Goal: Task Accomplishment & Management: Manage account settings

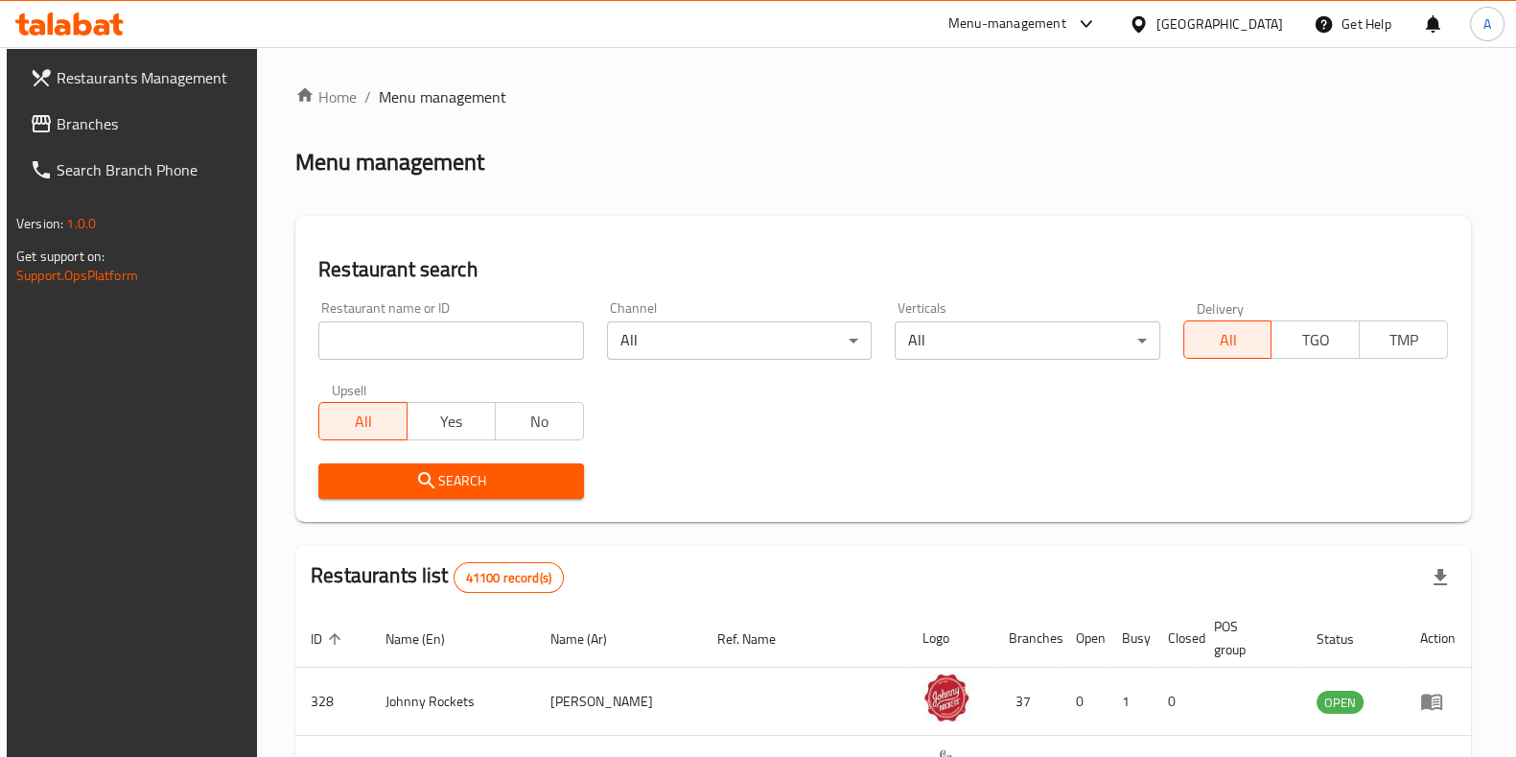
click at [91, 112] on span "Branches" at bounding box center [151, 123] width 188 height 23
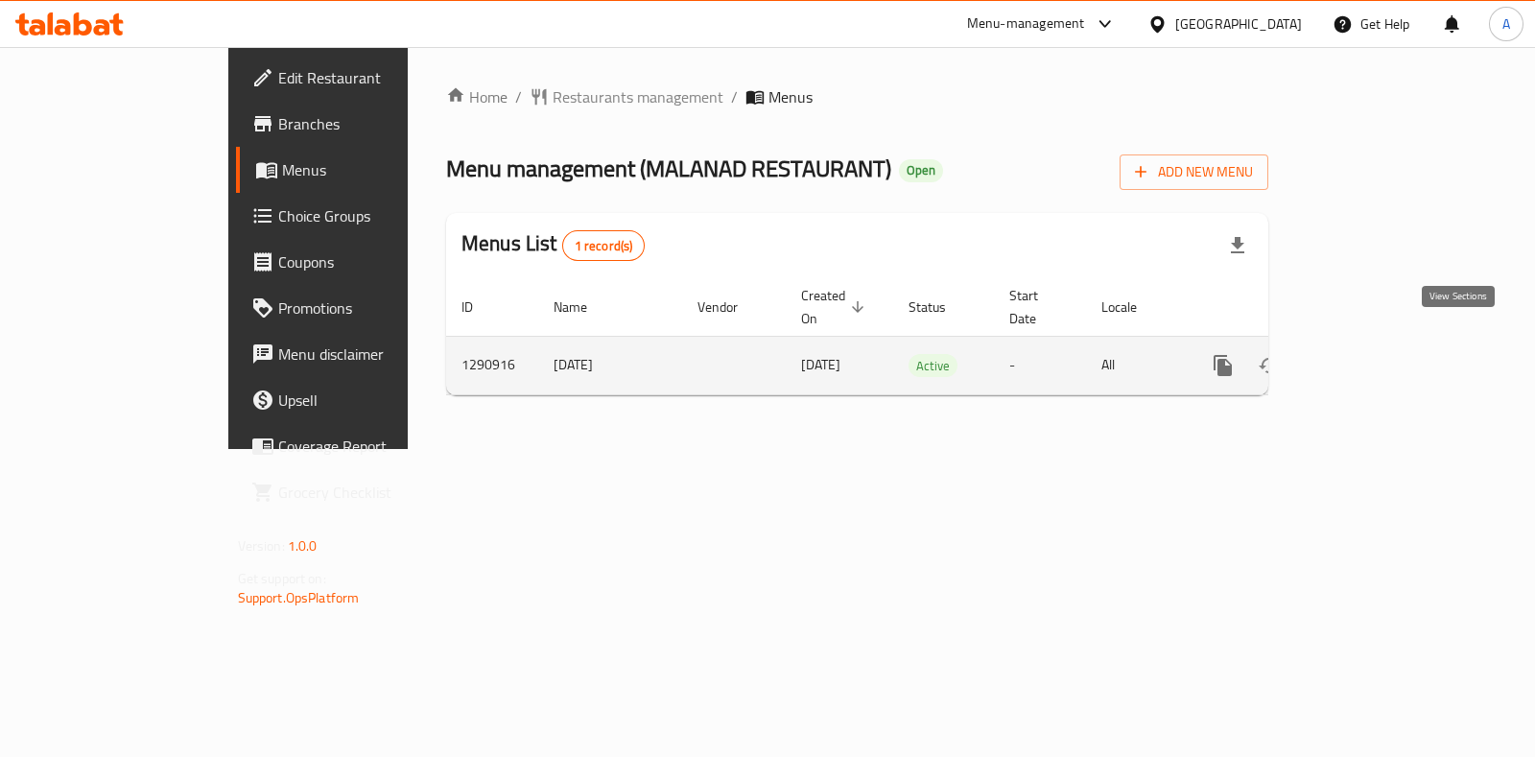
click at [1384, 356] on link "enhanced table" at bounding box center [1361, 365] width 46 height 46
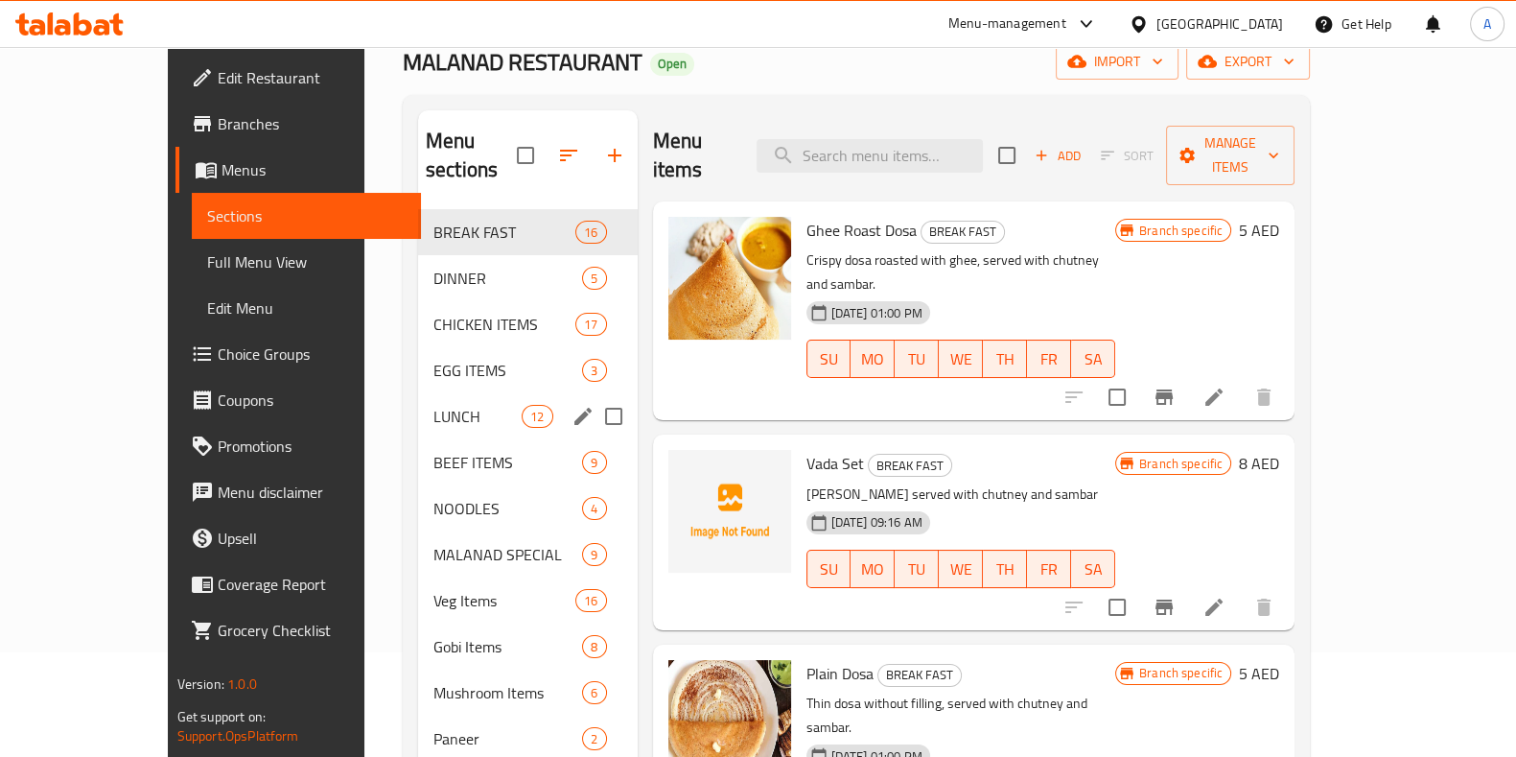
scroll to position [109, 0]
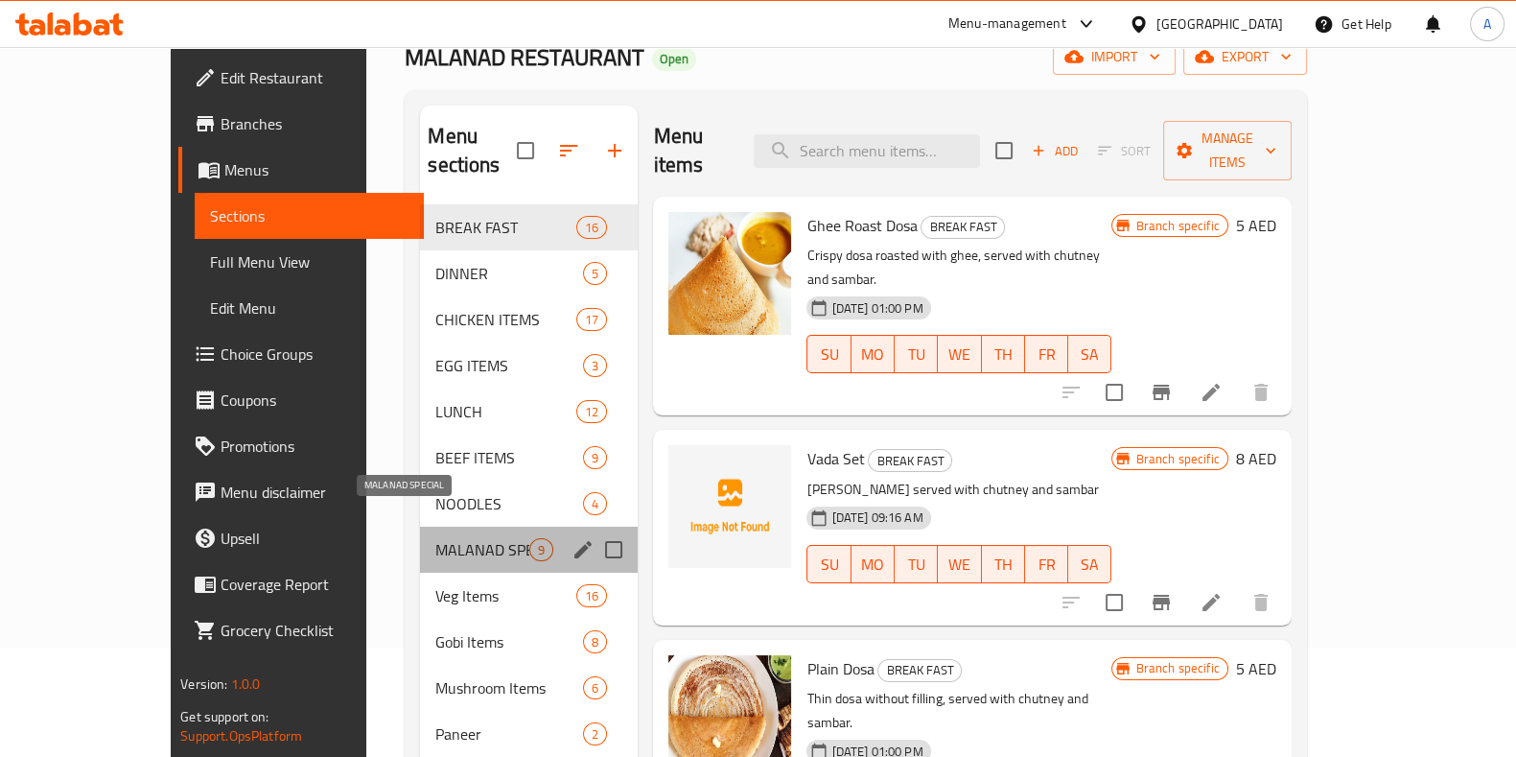
click at [435, 538] on span "MALANAD SPECIAL" at bounding box center [482, 549] width 94 height 23
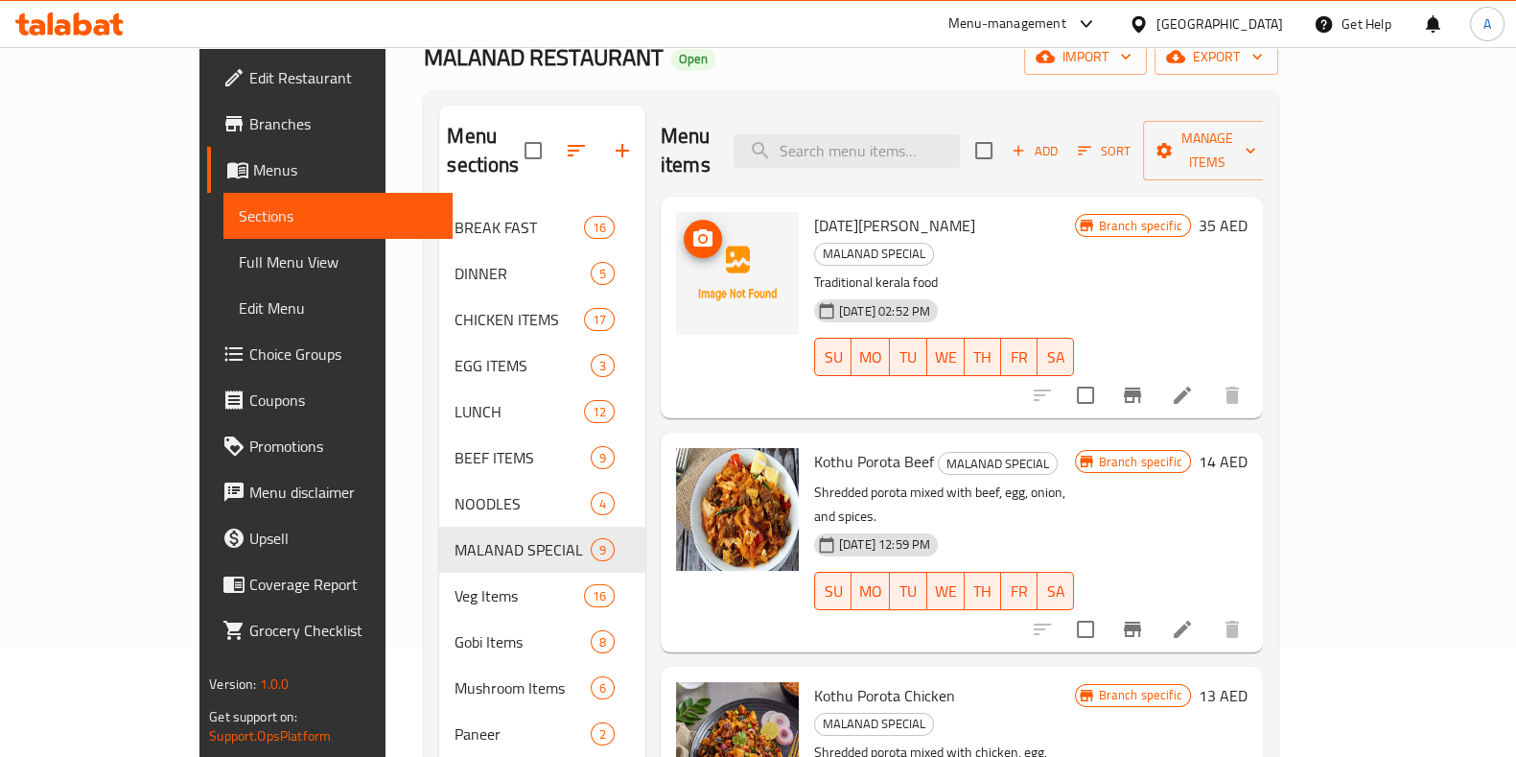
click at [676, 255] on img at bounding box center [737, 273] width 123 height 123
click at [691, 227] on icon "upload picture" at bounding box center [702, 238] width 23 height 23
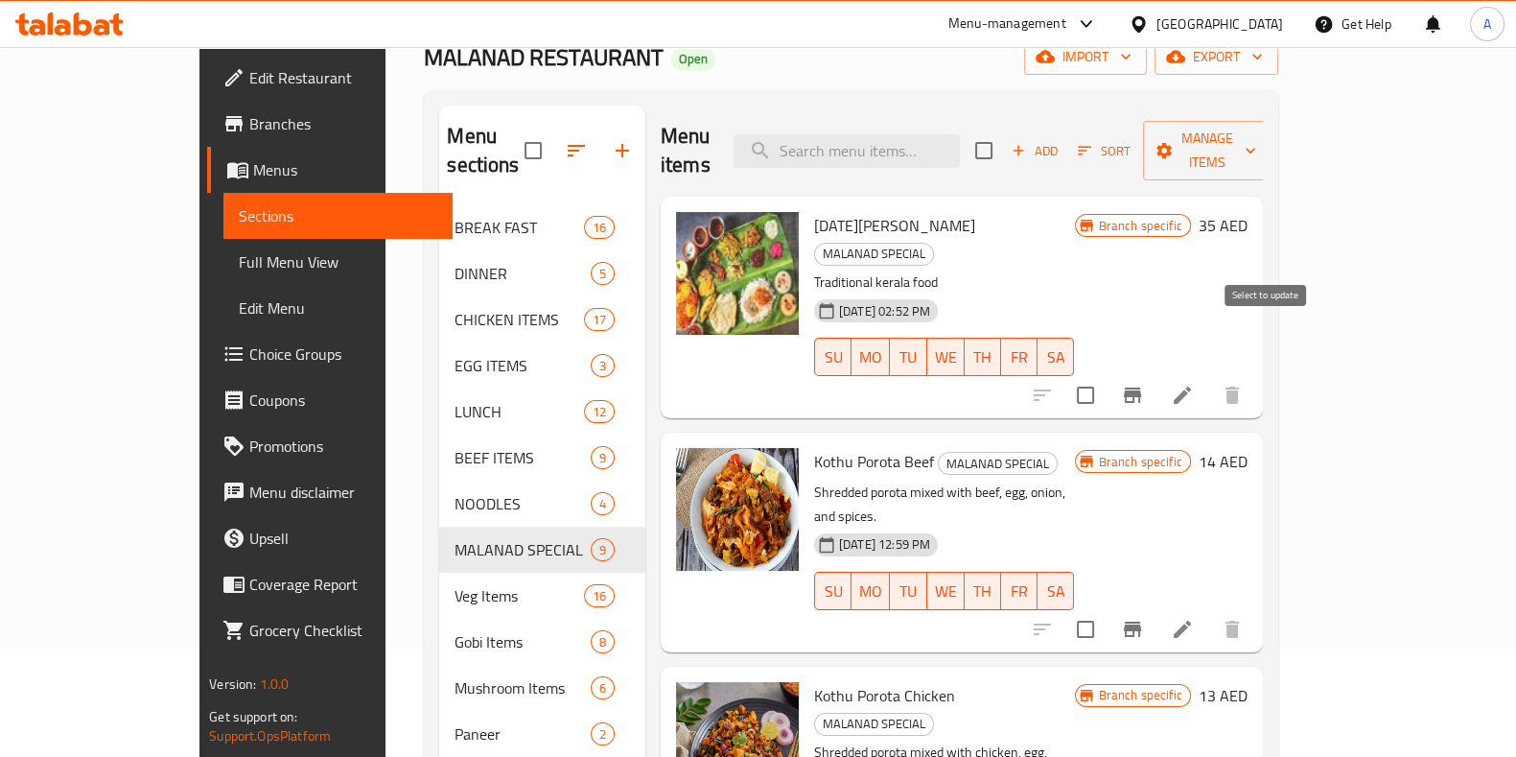
click at [1106, 375] on input "checkbox" at bounding box center [1086, 395] width 40 height 40
checkbox input "true"
click at [1194, 384] on icon at bounding box center [1182, 395] width 23 height 23
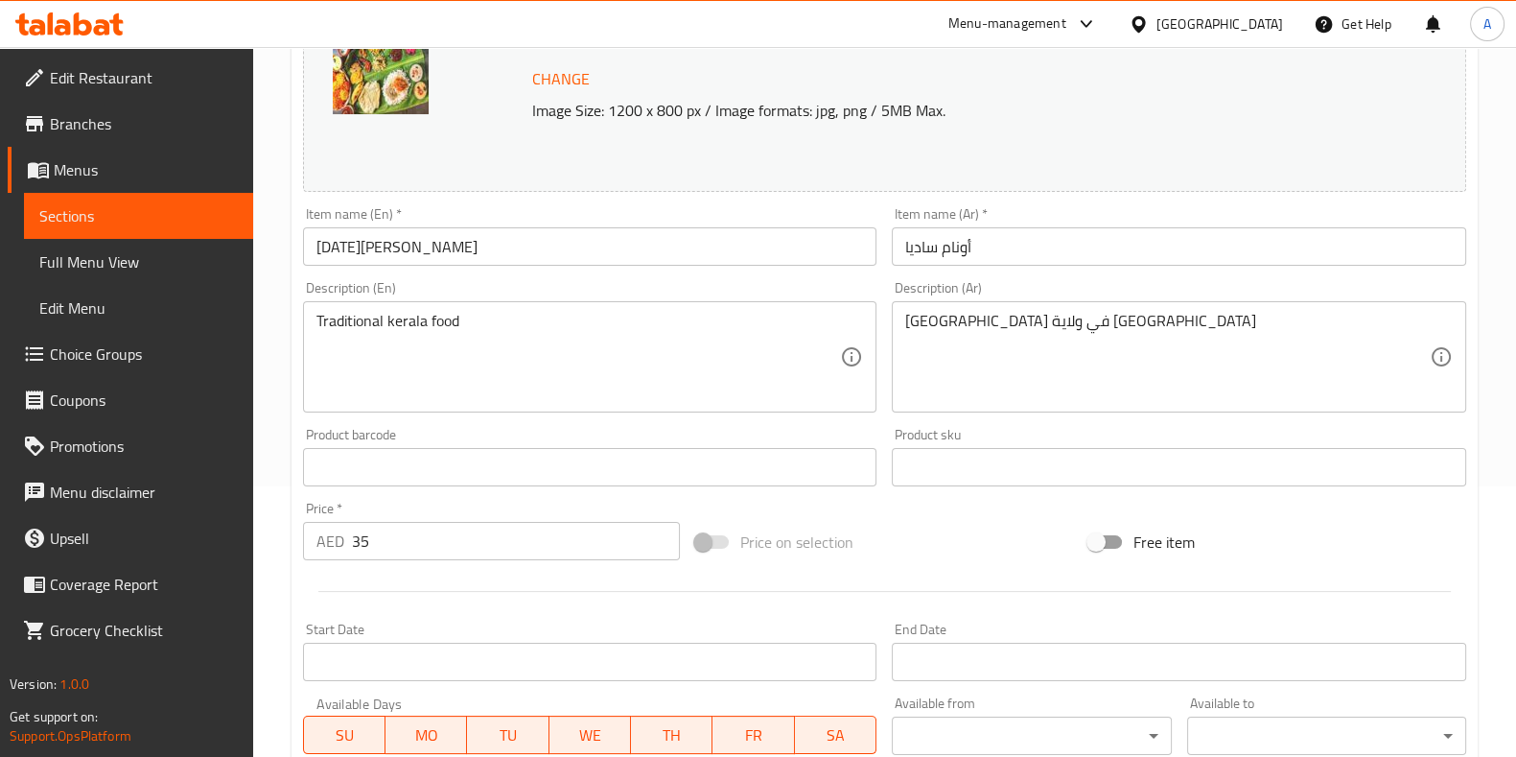
scroll to position [483, 0]
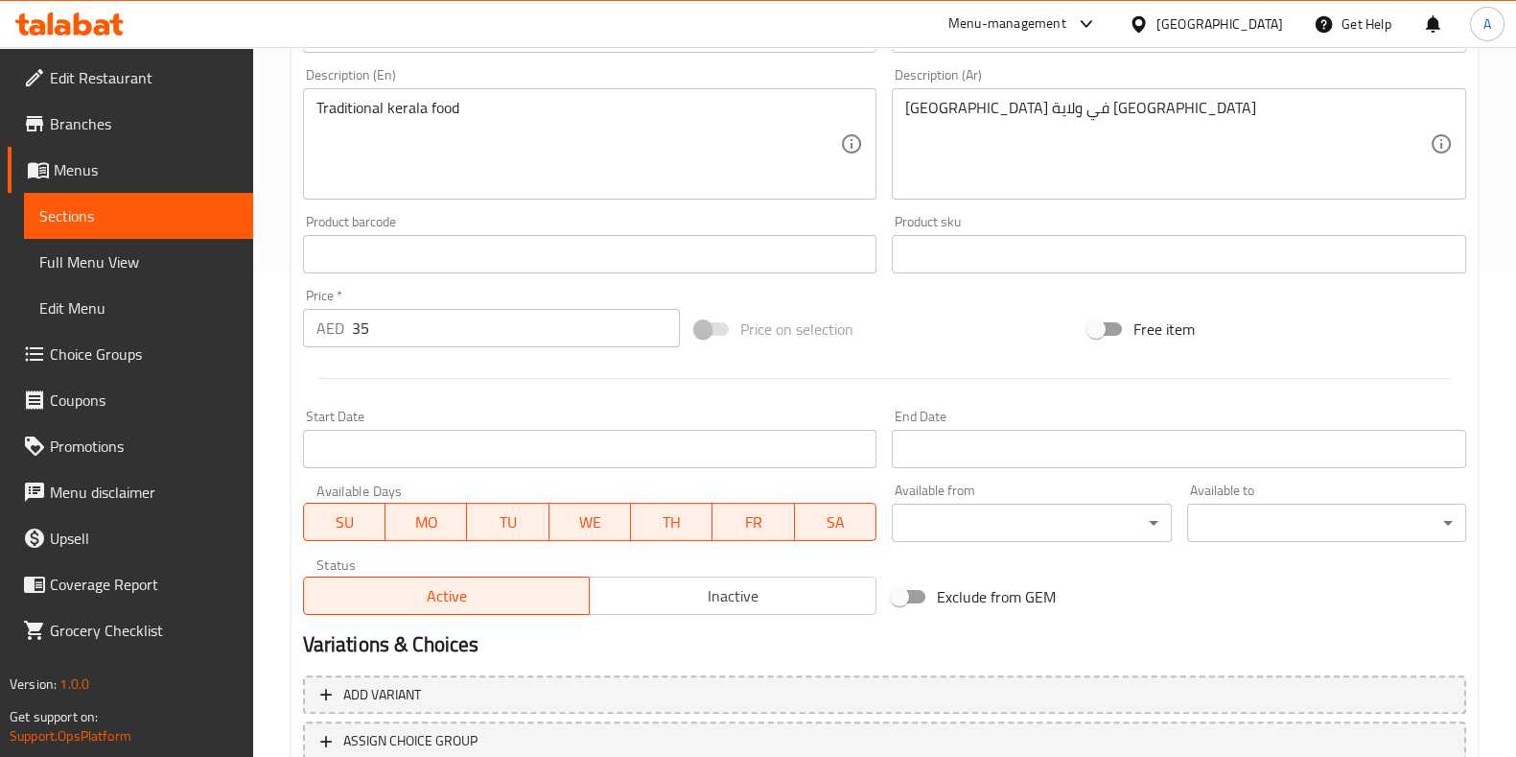
click at [497, 322] on input "35" at bounding box center [516, 328] width 329 height 38
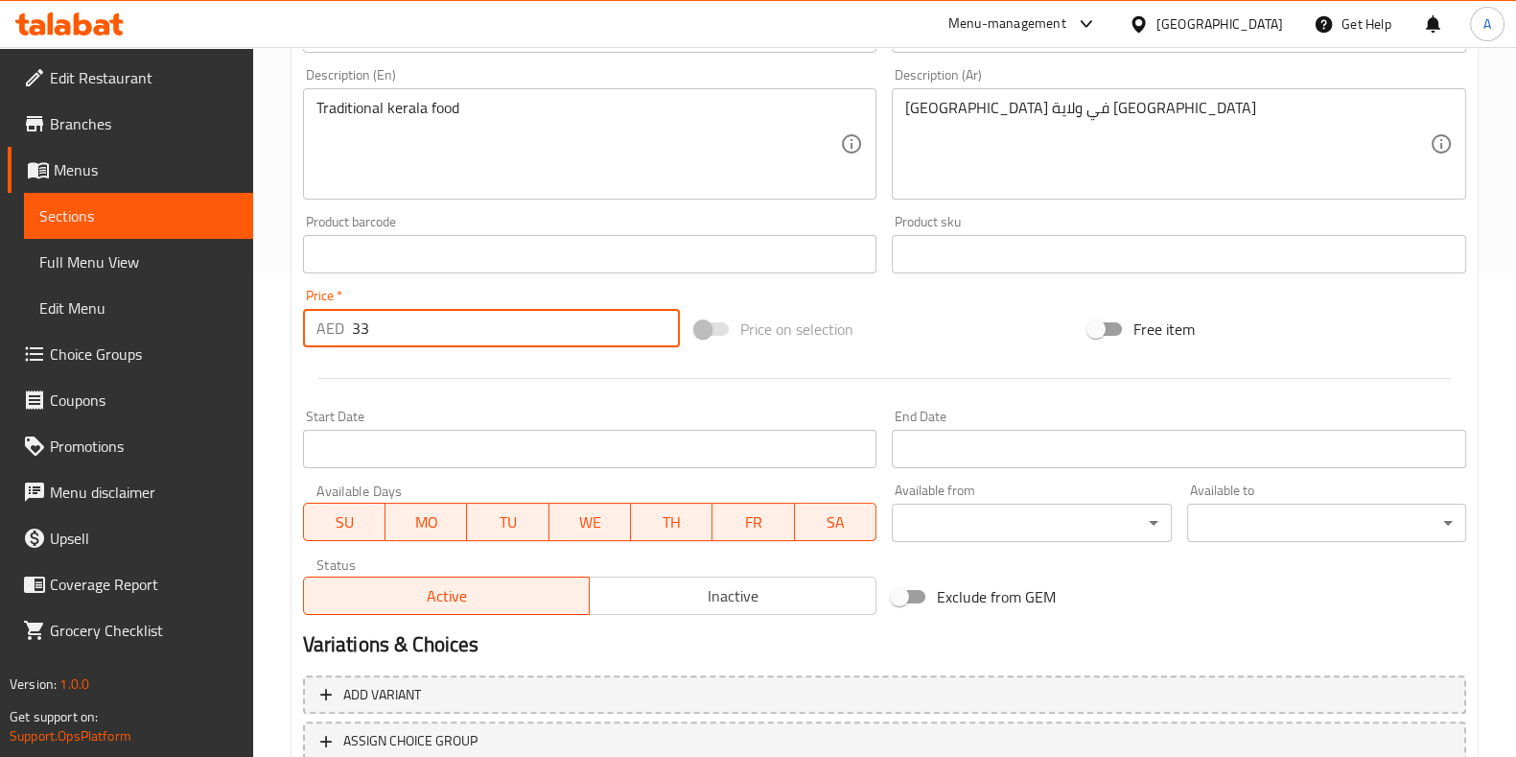
scroll to position [624, 0]
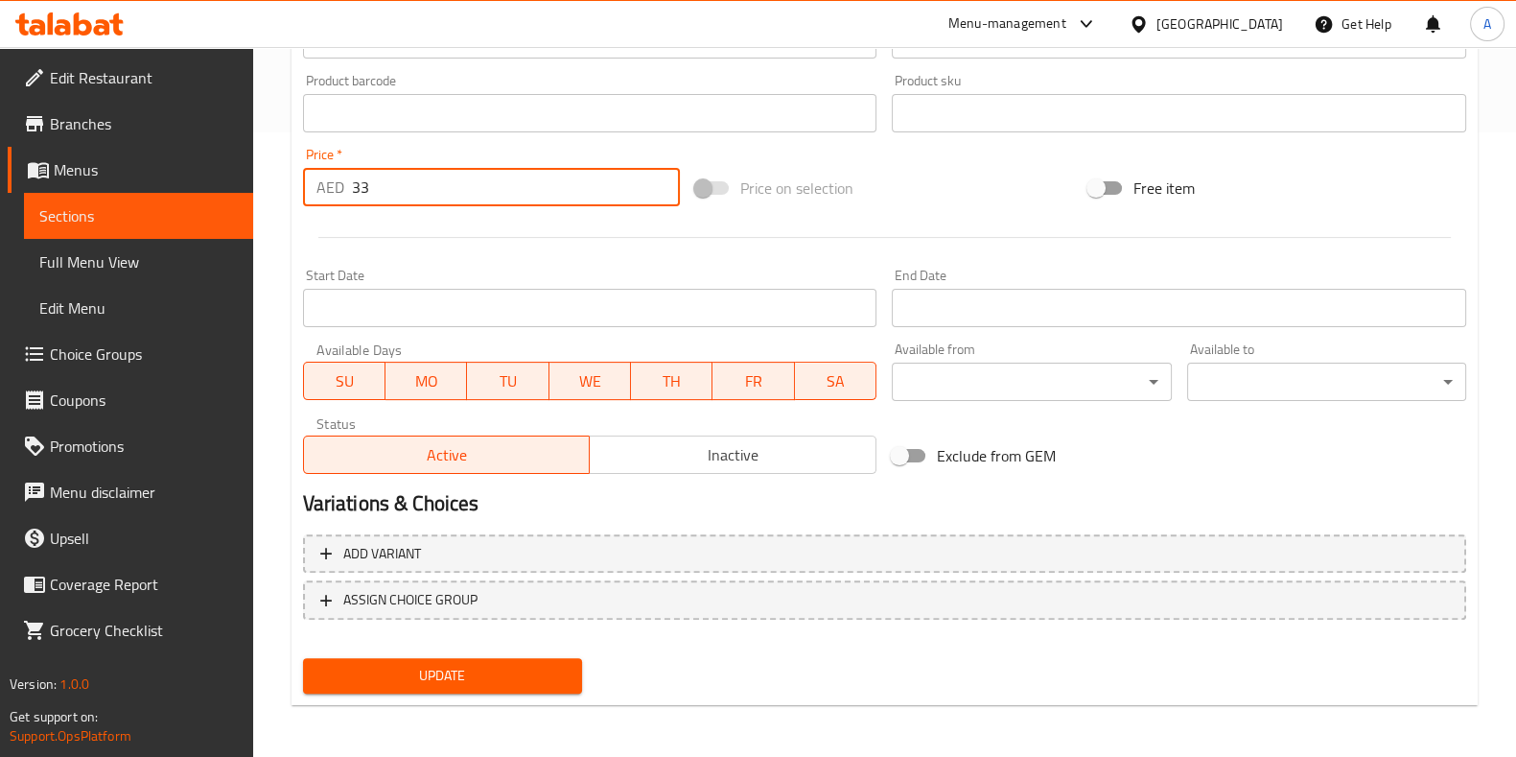
type input "33"
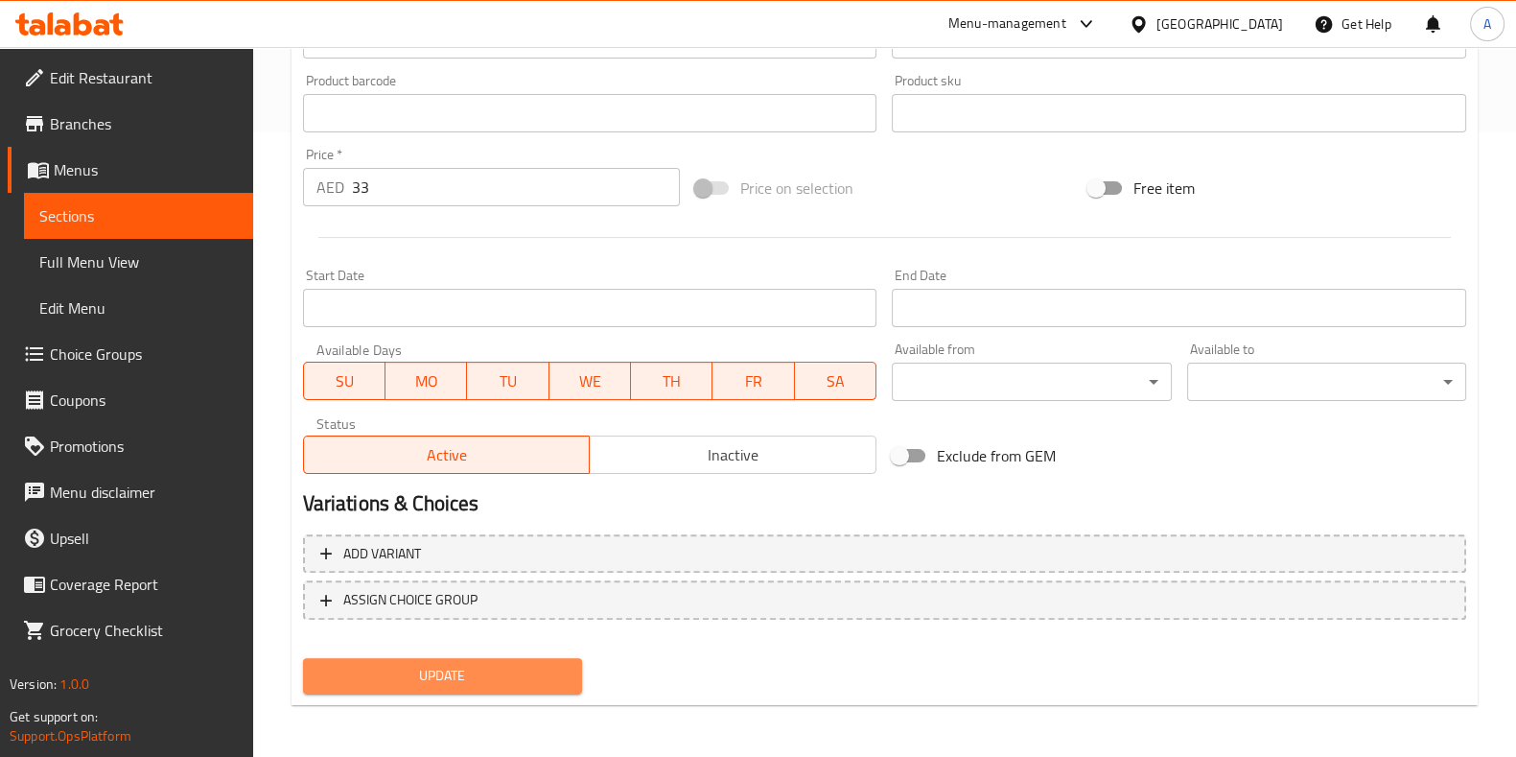
click at [455, 664] on span "Update" at bounding box center [442, 676] width 248 height 24
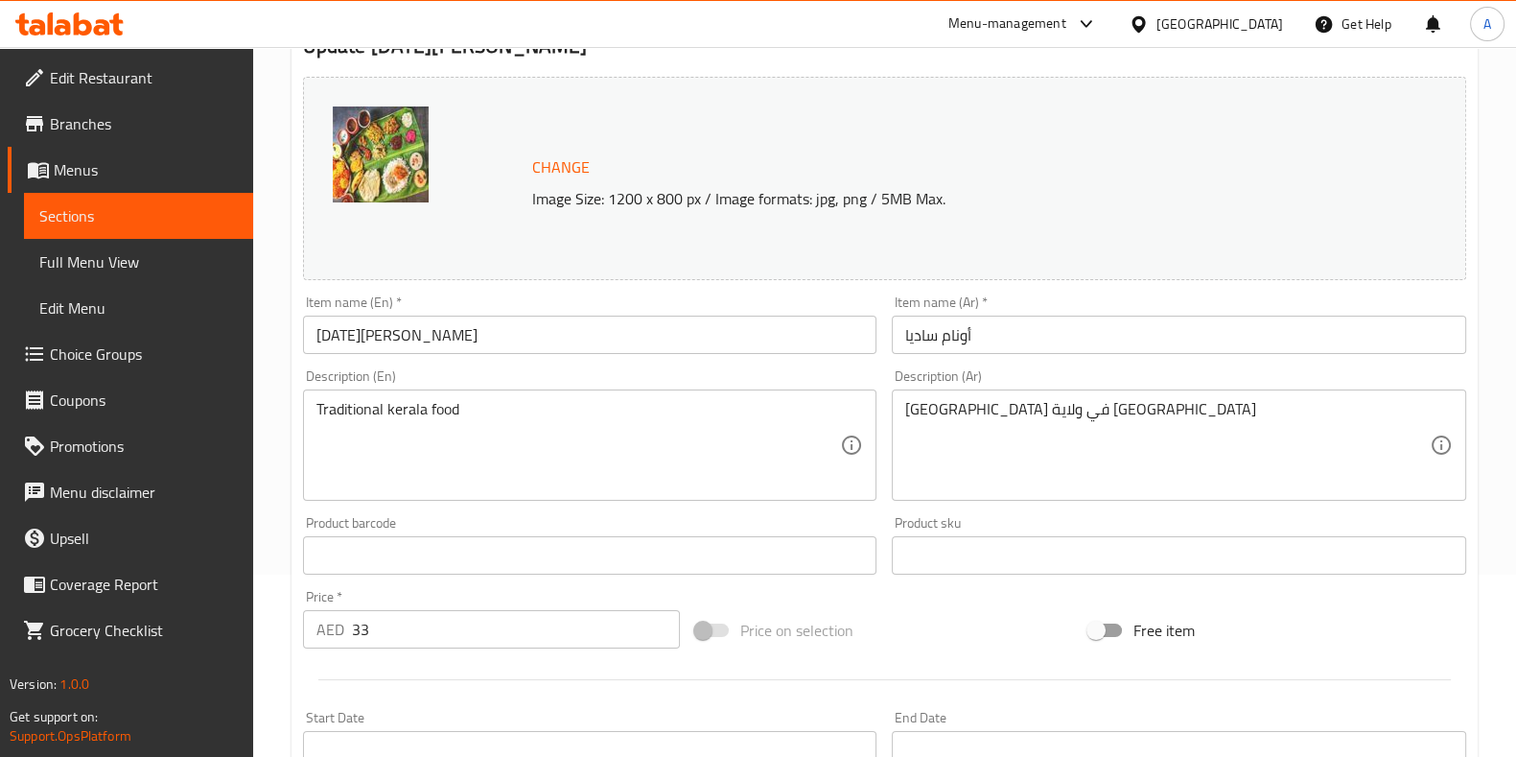
scroll to position [198, 0]
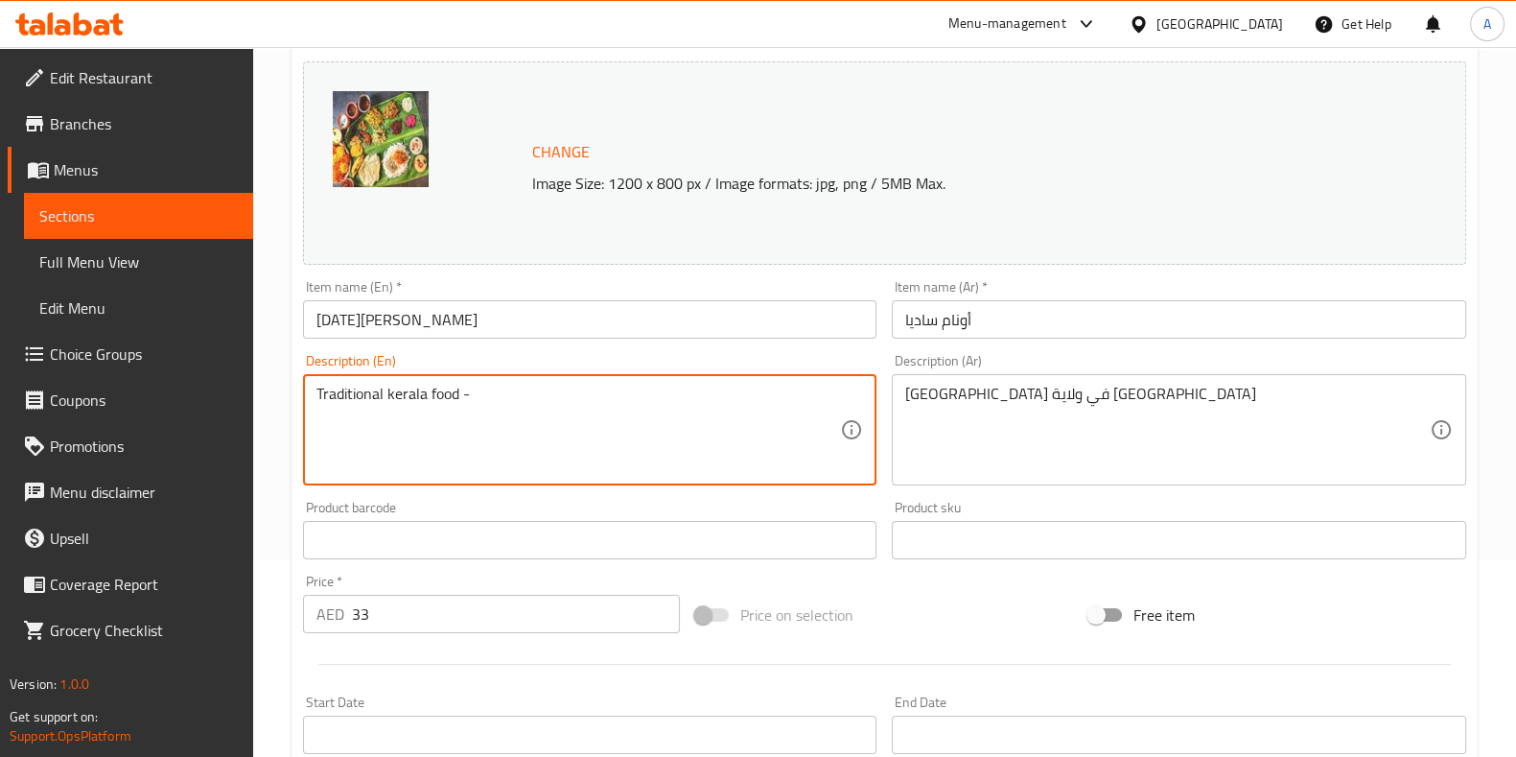
paste textarea "32 items are available"
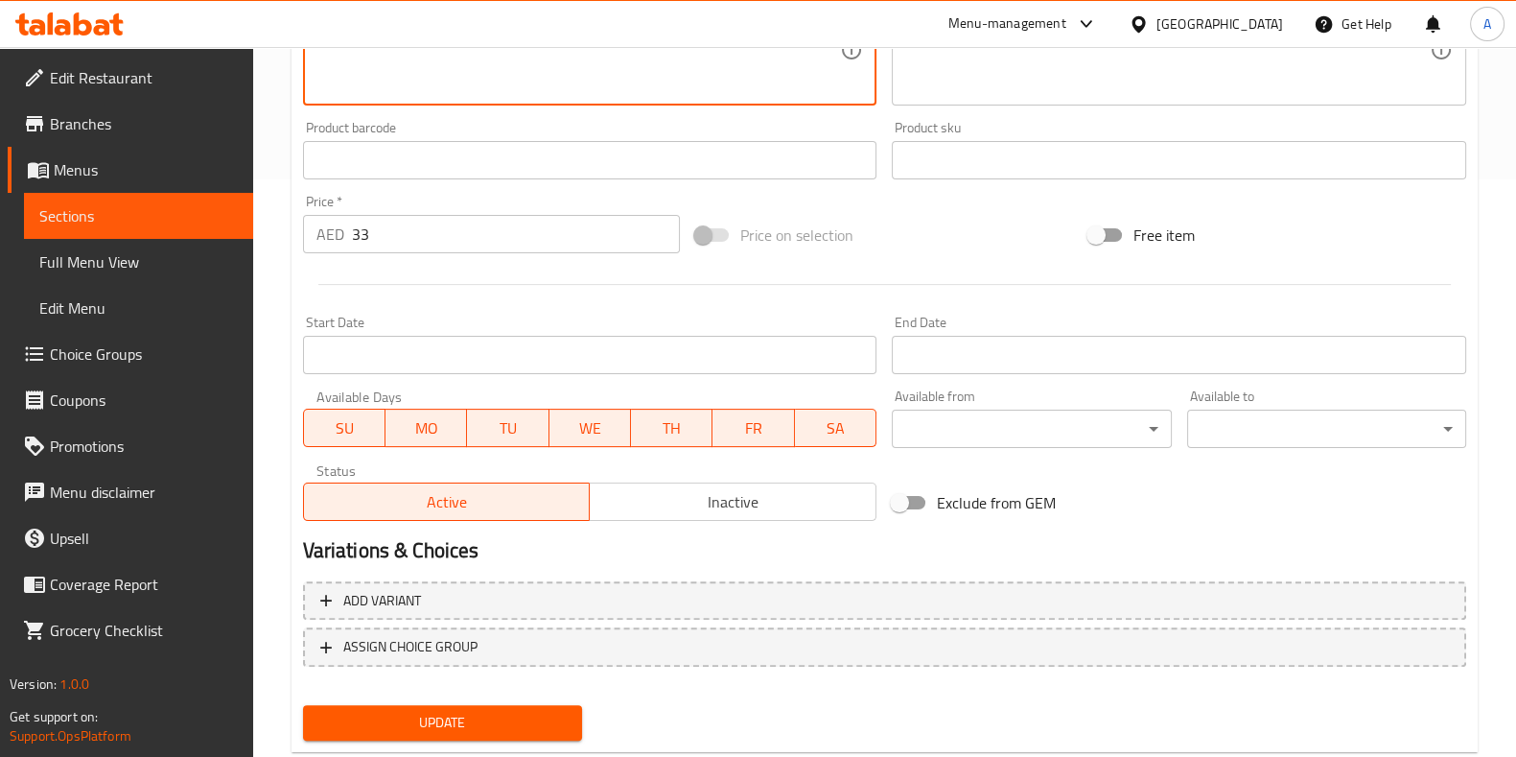
scroll to position [624, 0]
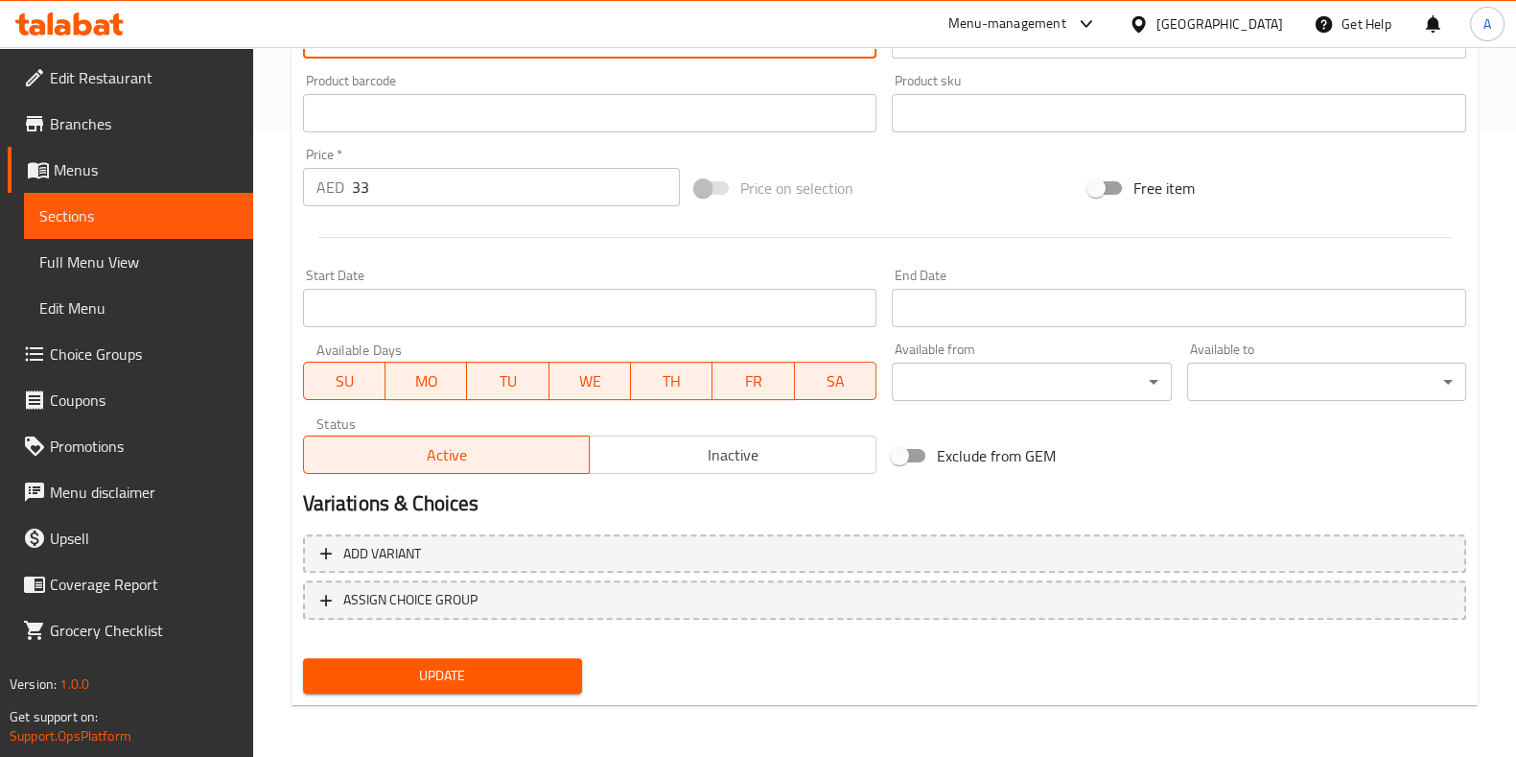
type textarea "Traditional kerala food - 32 items are available"
click at [472, 658] on button "Update" at bounding box center [442, 675] width 279 height 35
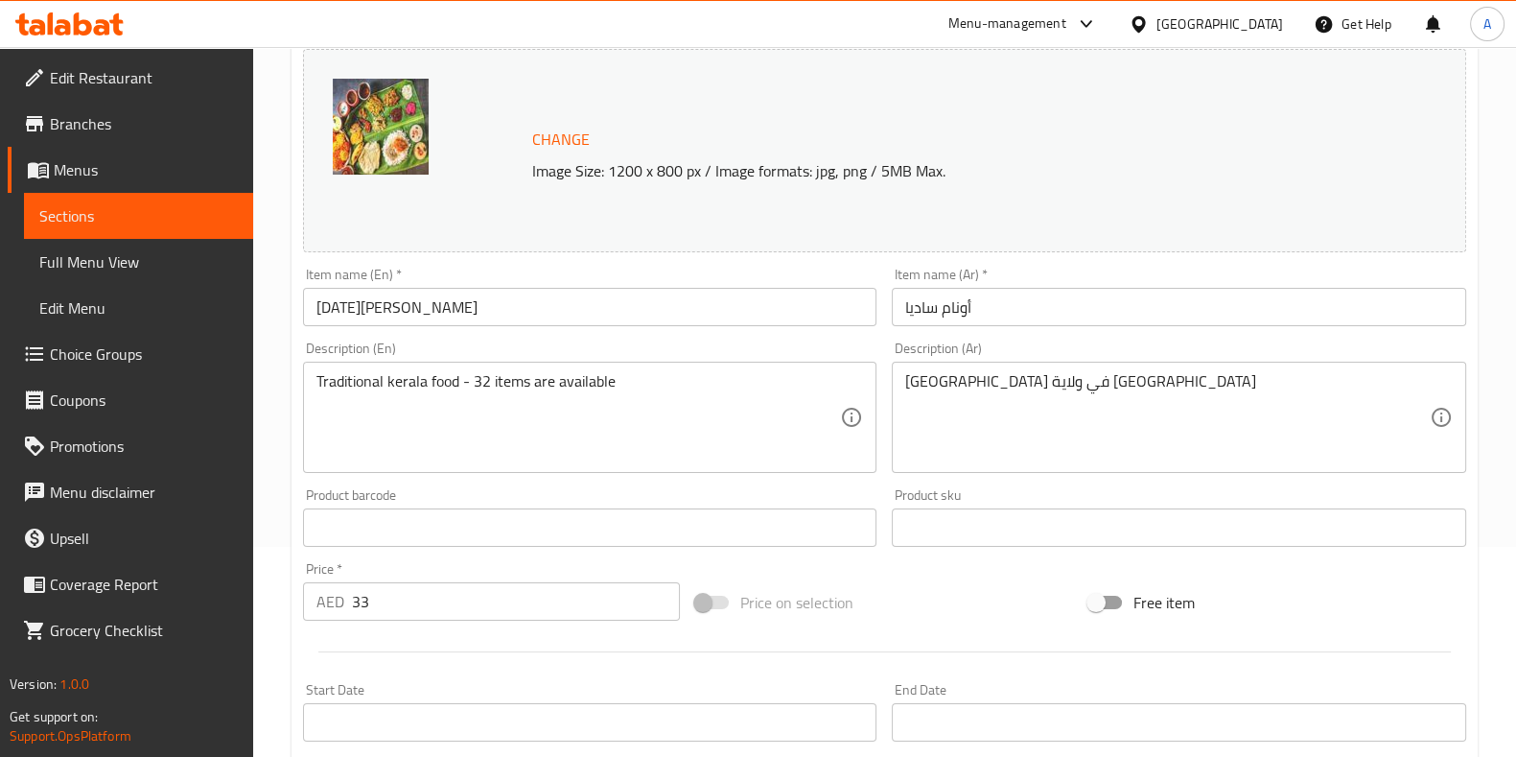
scroll to position [0, 0]
